Goal: Book appointment/travel/reservation

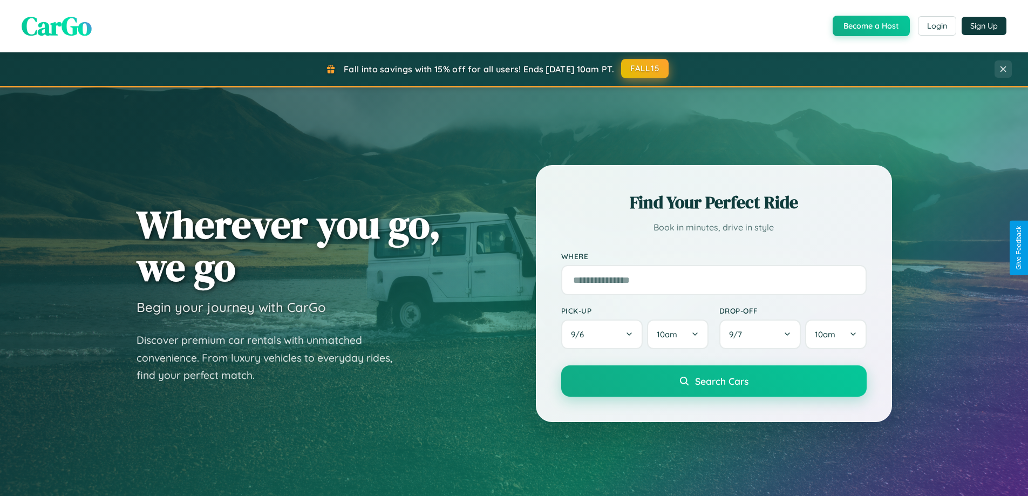
click at [645, 69] on button "FALL15" at bounding box center [644, 68] width 47 height 19
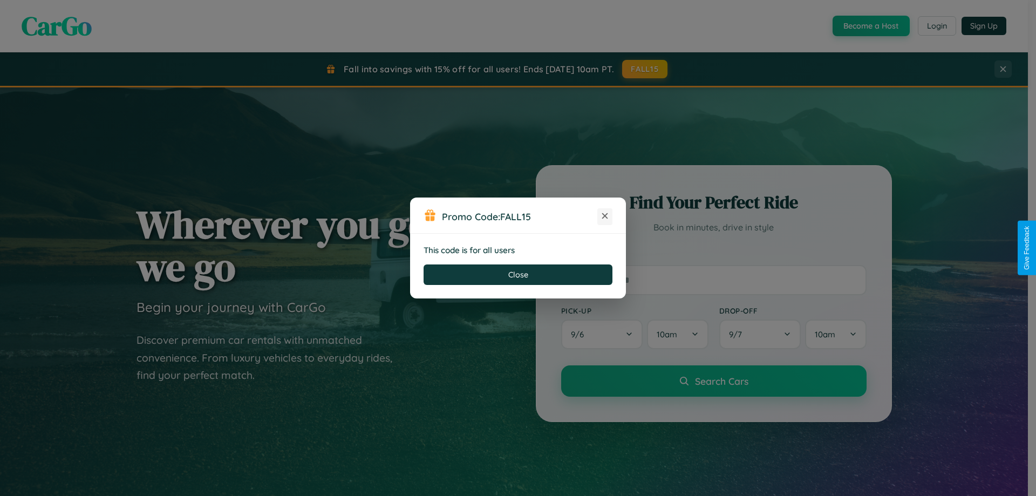
click at [605, 216] on icon at bounding box center [604, 215] width 11 height 11
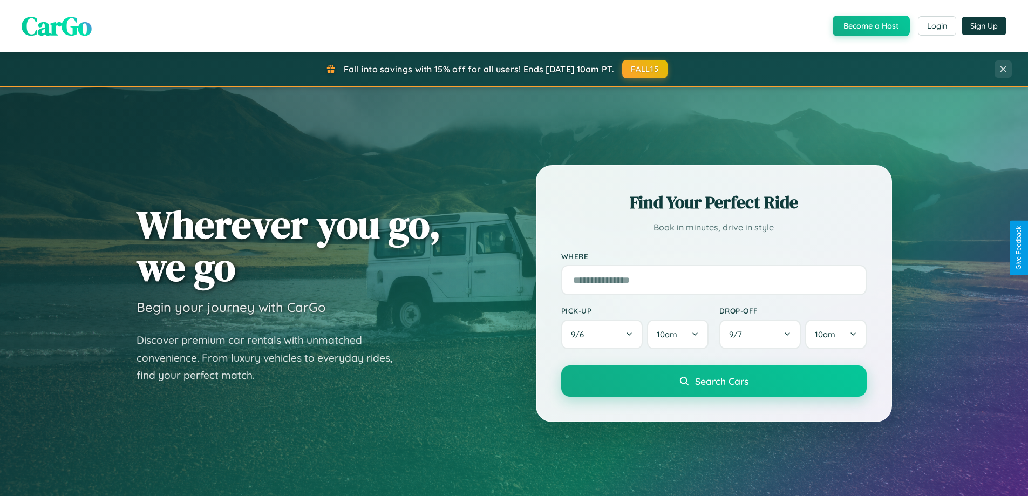
scroll to position [465, 0]
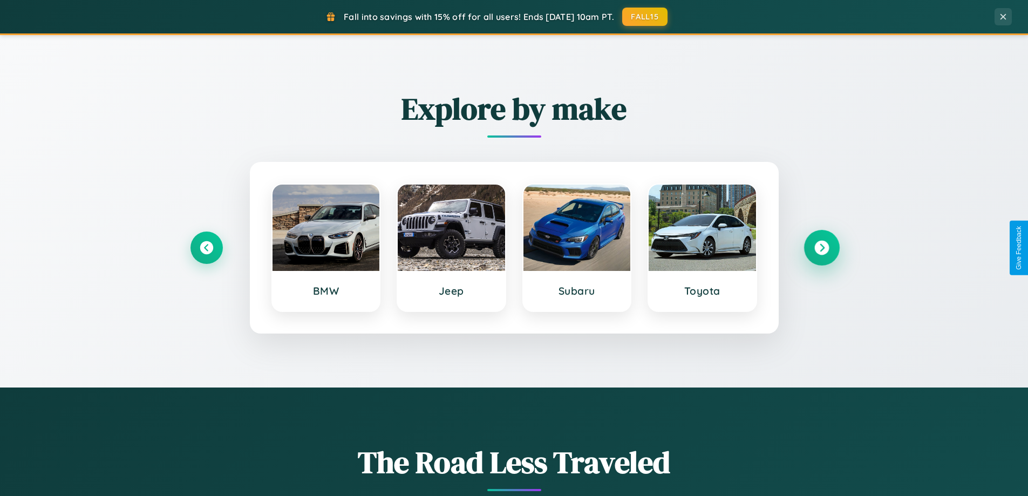
click at [821, 248] on icon at bounding box center [821, 248] width 15 height 15
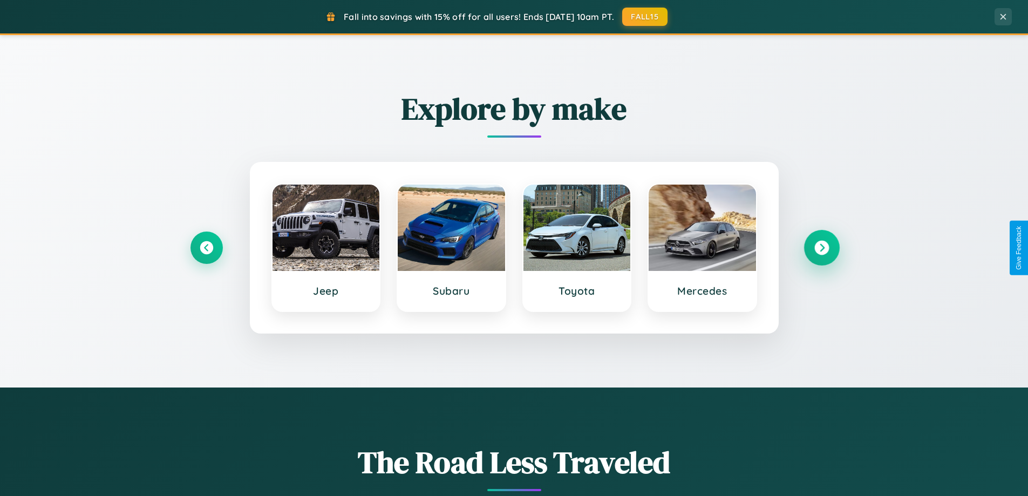
click at [821, 248] on icon at bounding box center [821, 248] width 15 height 15
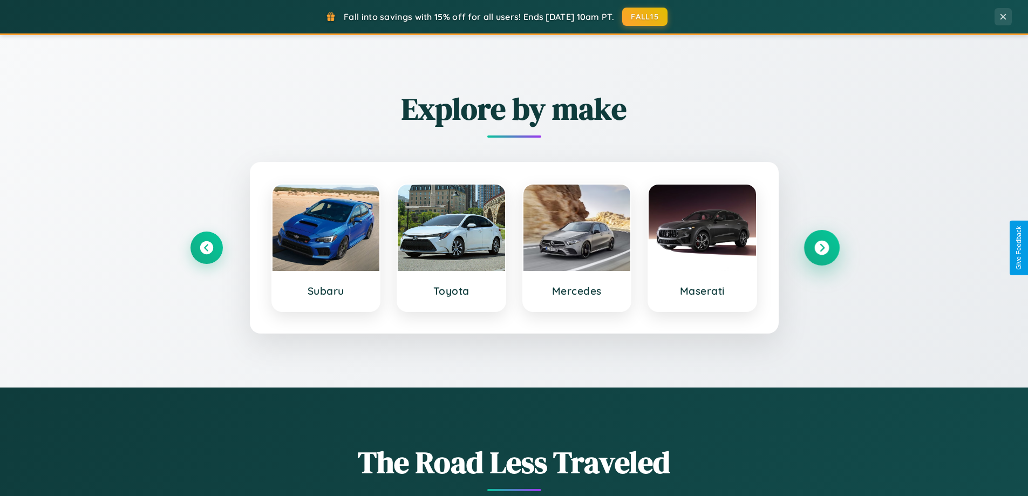
click at [821, 248] on icon at bounding box center [821, 248] width 15 height 15
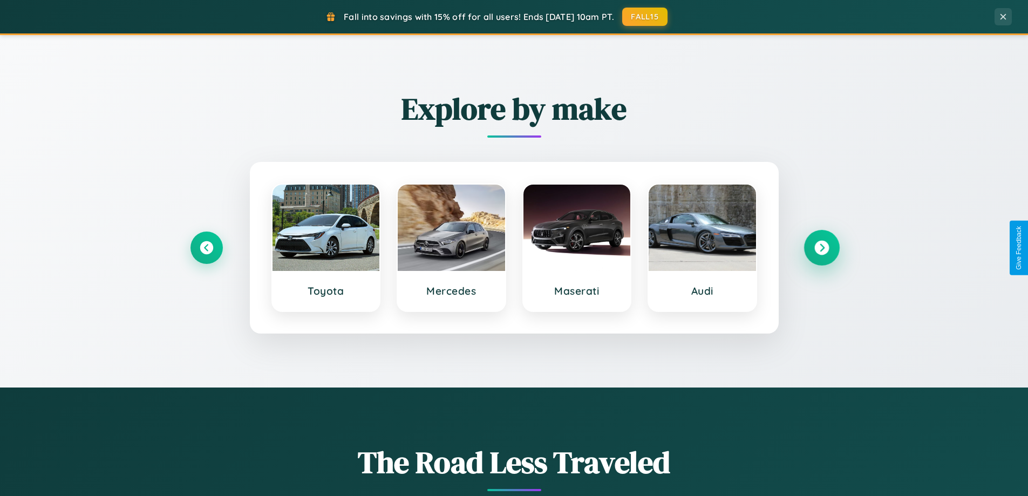
click at [821, 248] on icon at bounding box center [821, 248] width 15 height 15
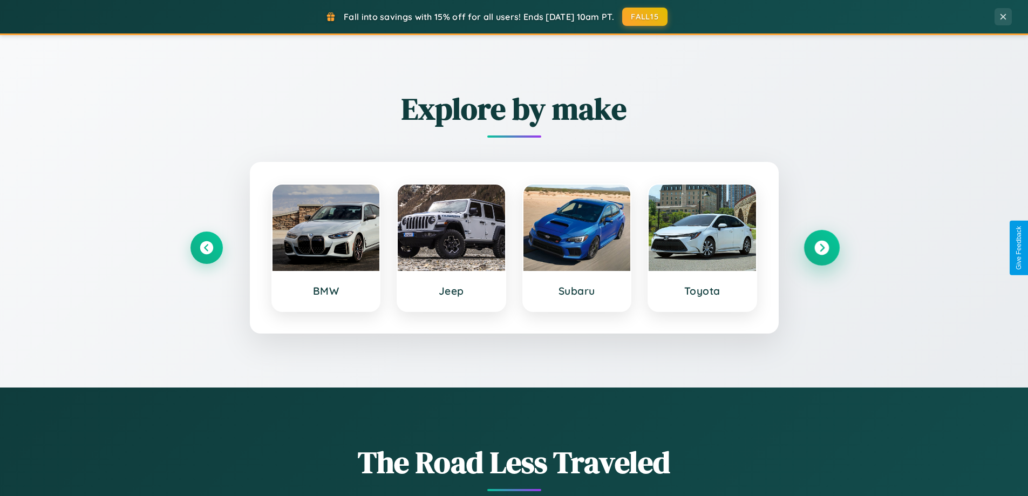
click at [821, 248] on icon at bounding box center [821, 248] width 15 height 15
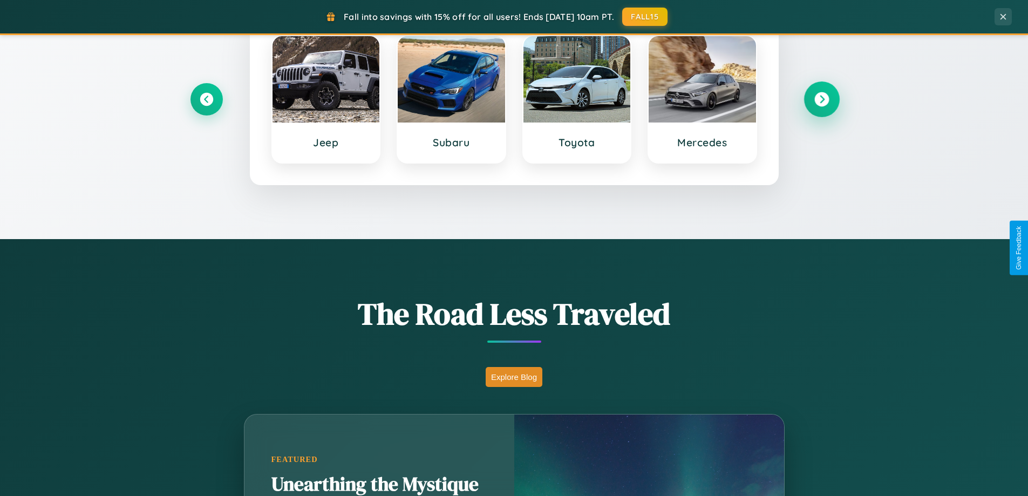
scroll to position [1733, 0]
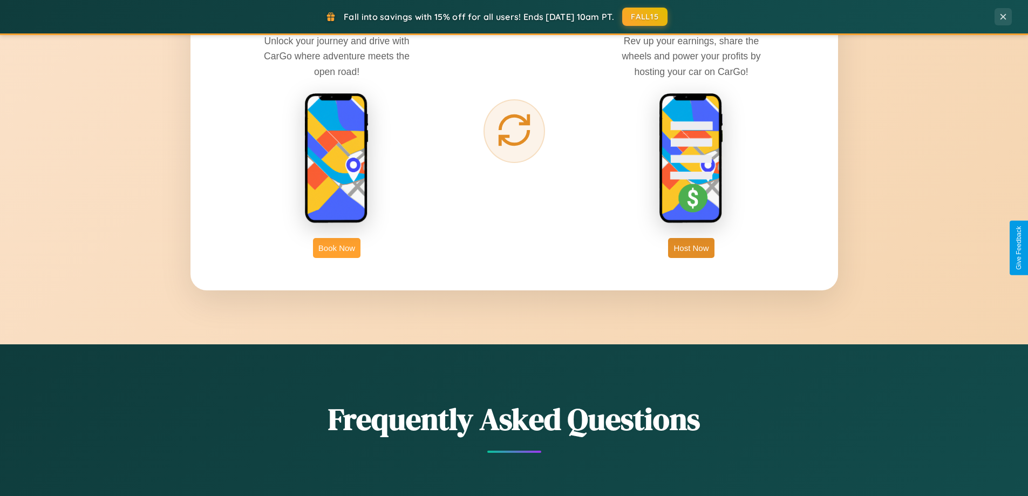
click at [337, 248] on button "Book Now" at bounding box center [336, 248] width 47 height 20
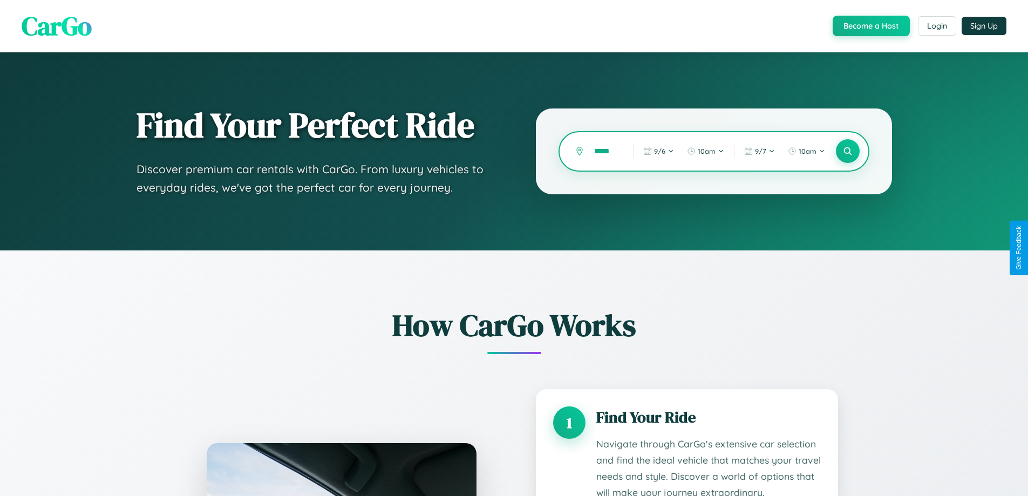
type input "******"
